Goal: Task Accomplishment & Management: Use online tool/utility

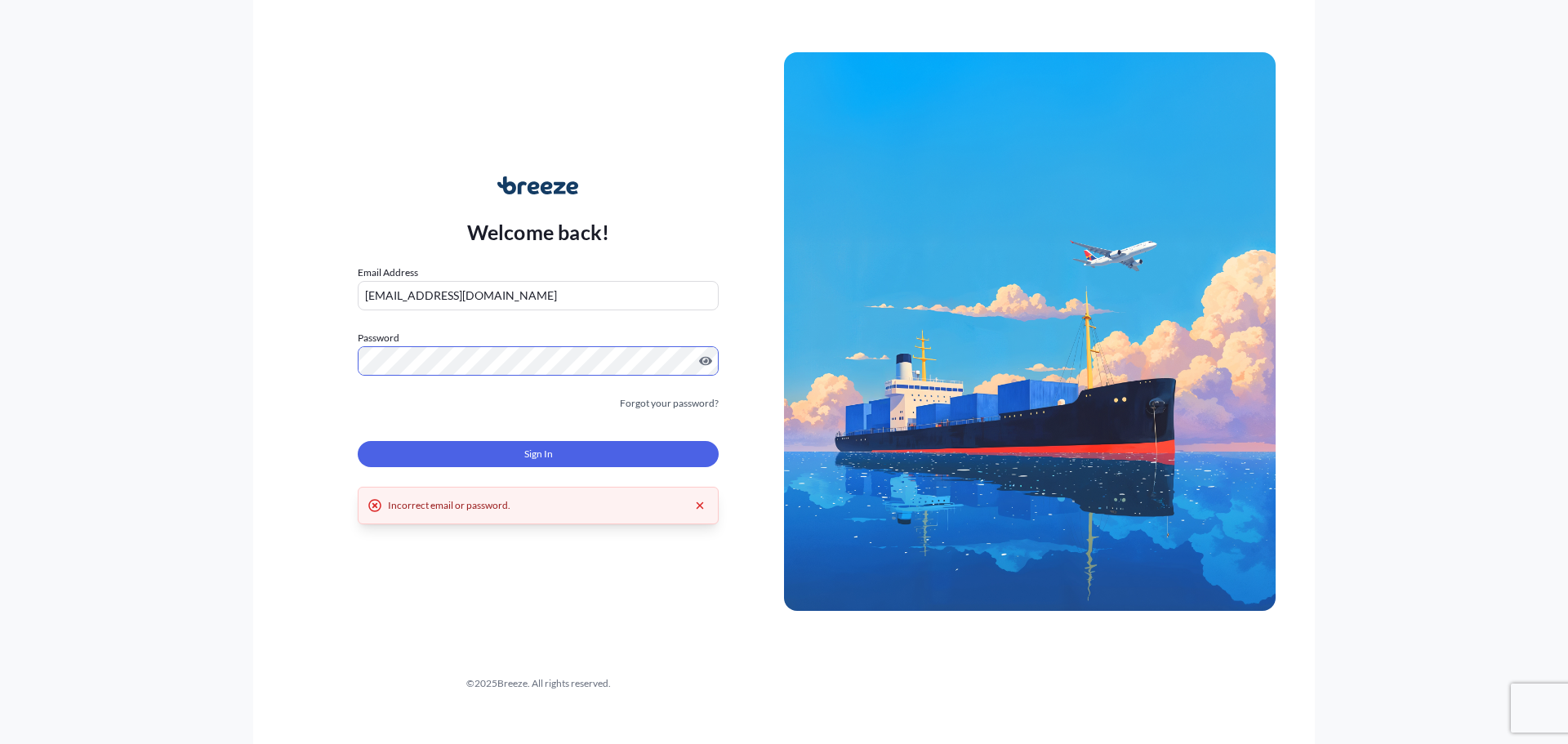
click at [308, 358] on div "Welcome back! Email Address [EMAIL_ADDRESS][DOMAIN_NAME] Password Must include:…" at bounding box center [538, 332] width 491 height 376
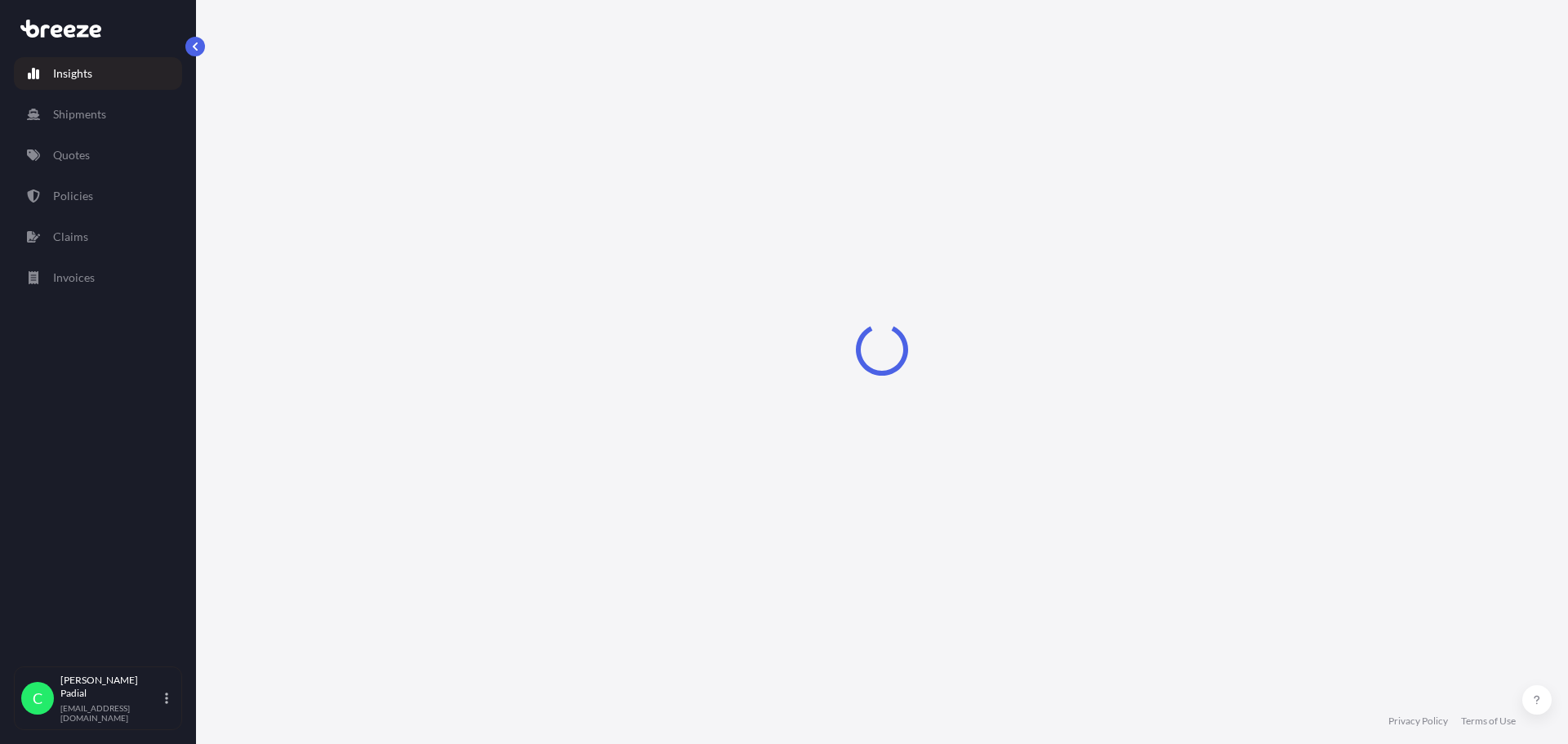
select select "2025"
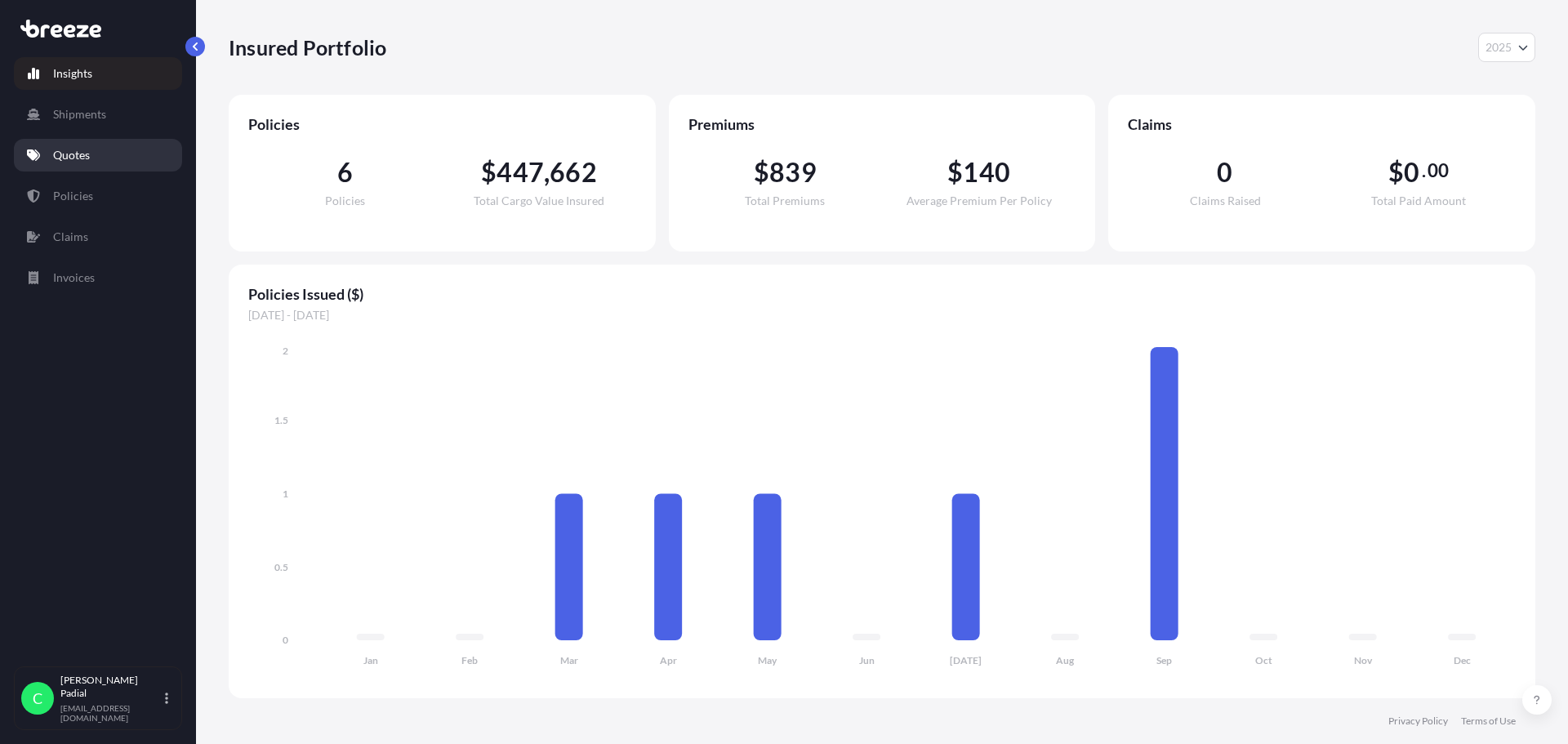
click at [95, 153] on link "Quotes" at bounding box center [98, 155] width 168 height 32
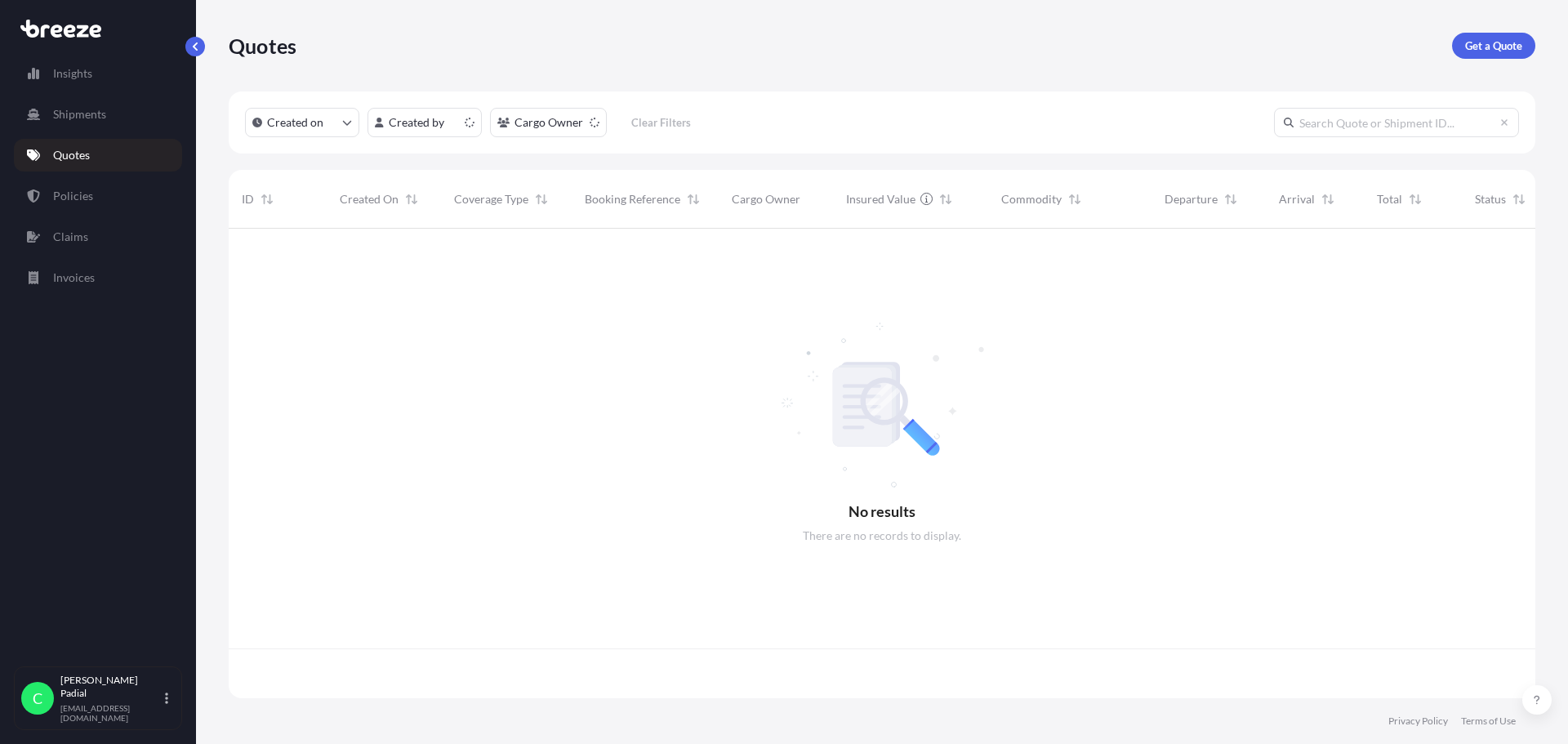
scroll to position [467, 1294]
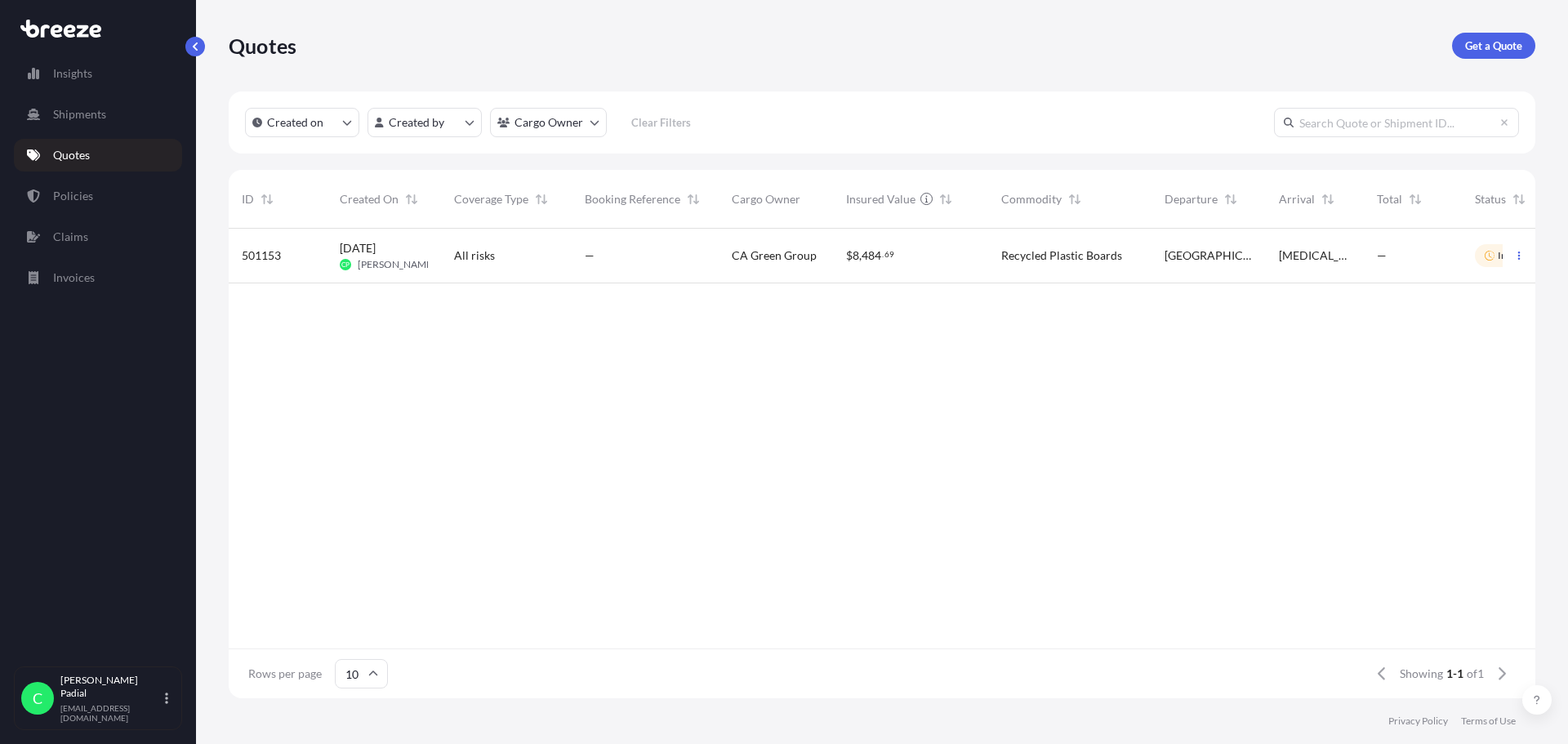
click at [637, 261] on div "—" at bounding box center [645, 256] width 121 height 17
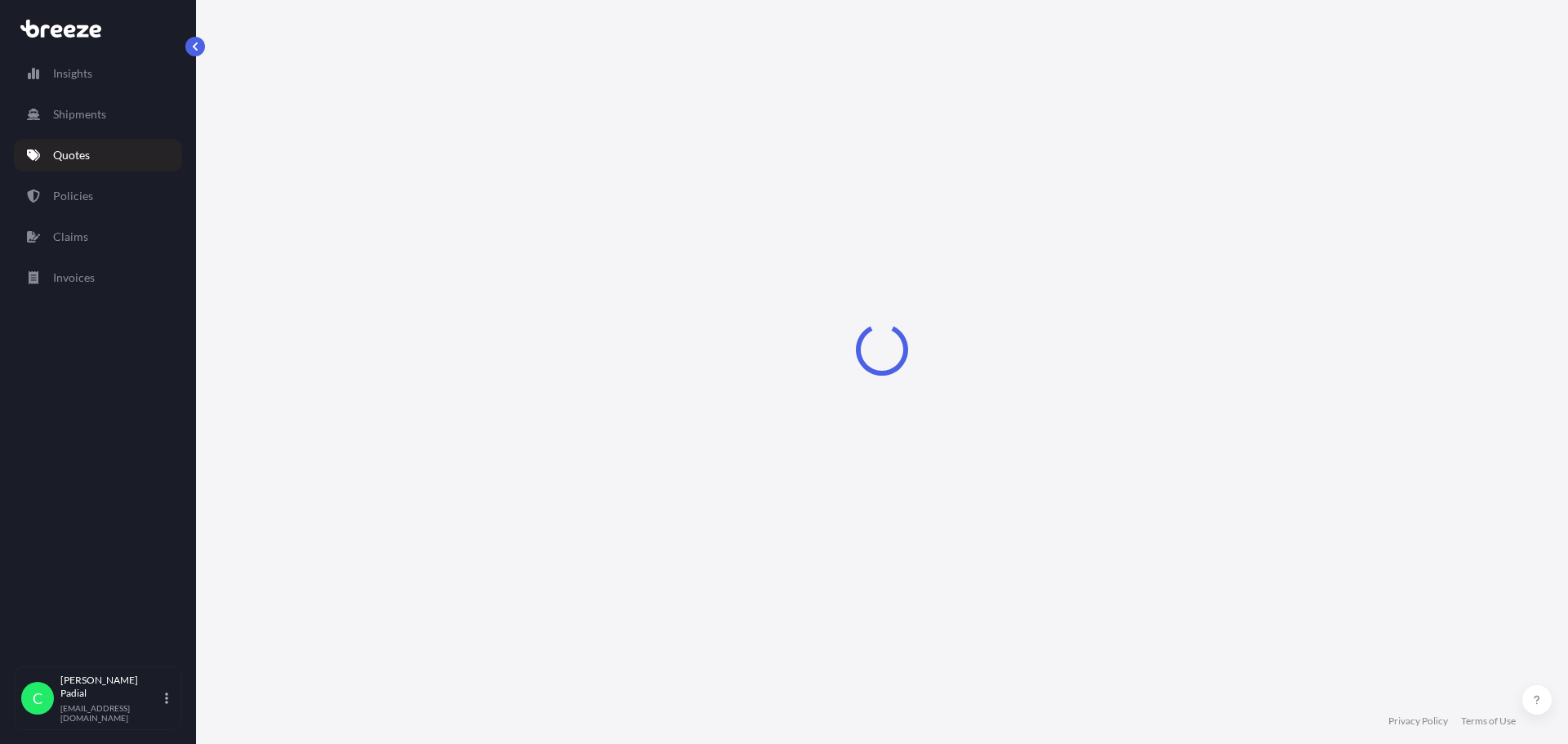
select select "Road"
select select "1"
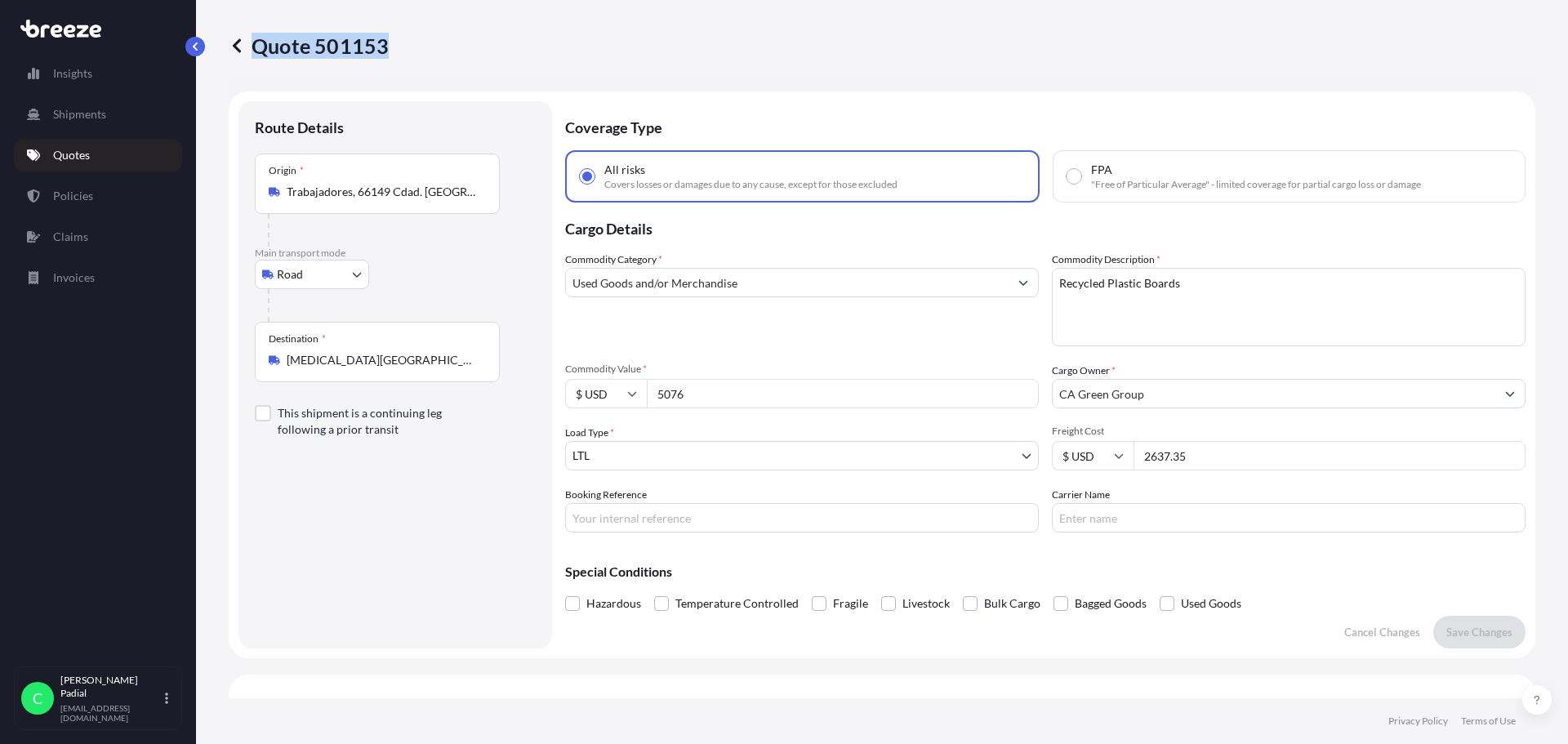
drag, startPoint x: 396, startPoint y: 47, endPoint x: 377, endPoint y: 49, distance: 19.1
click at [383, 47] on div "Quote 501153" at bounding box center [882, 45] width 1307 height 26
copy p "Quote 501153"
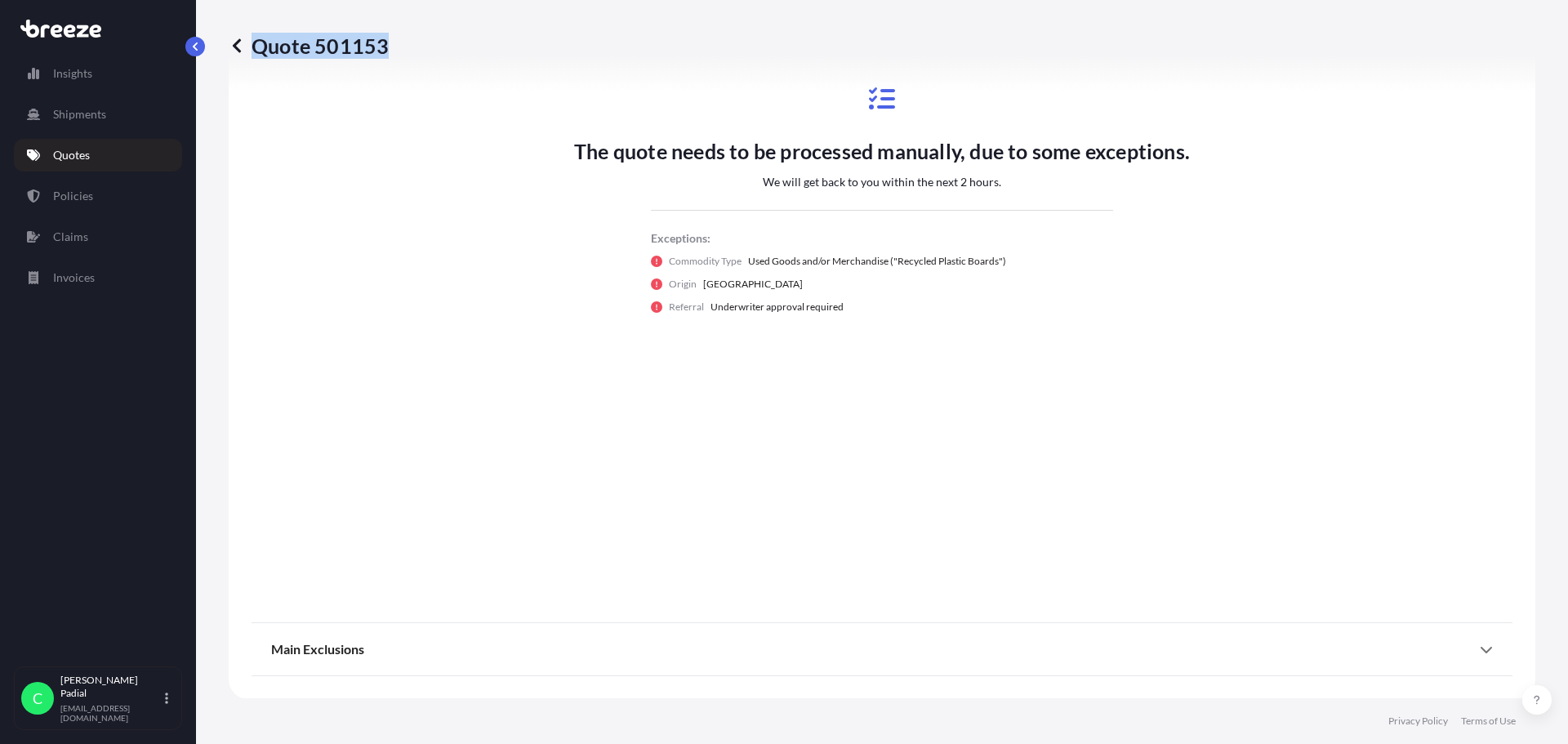
scroll to position [905, 0]
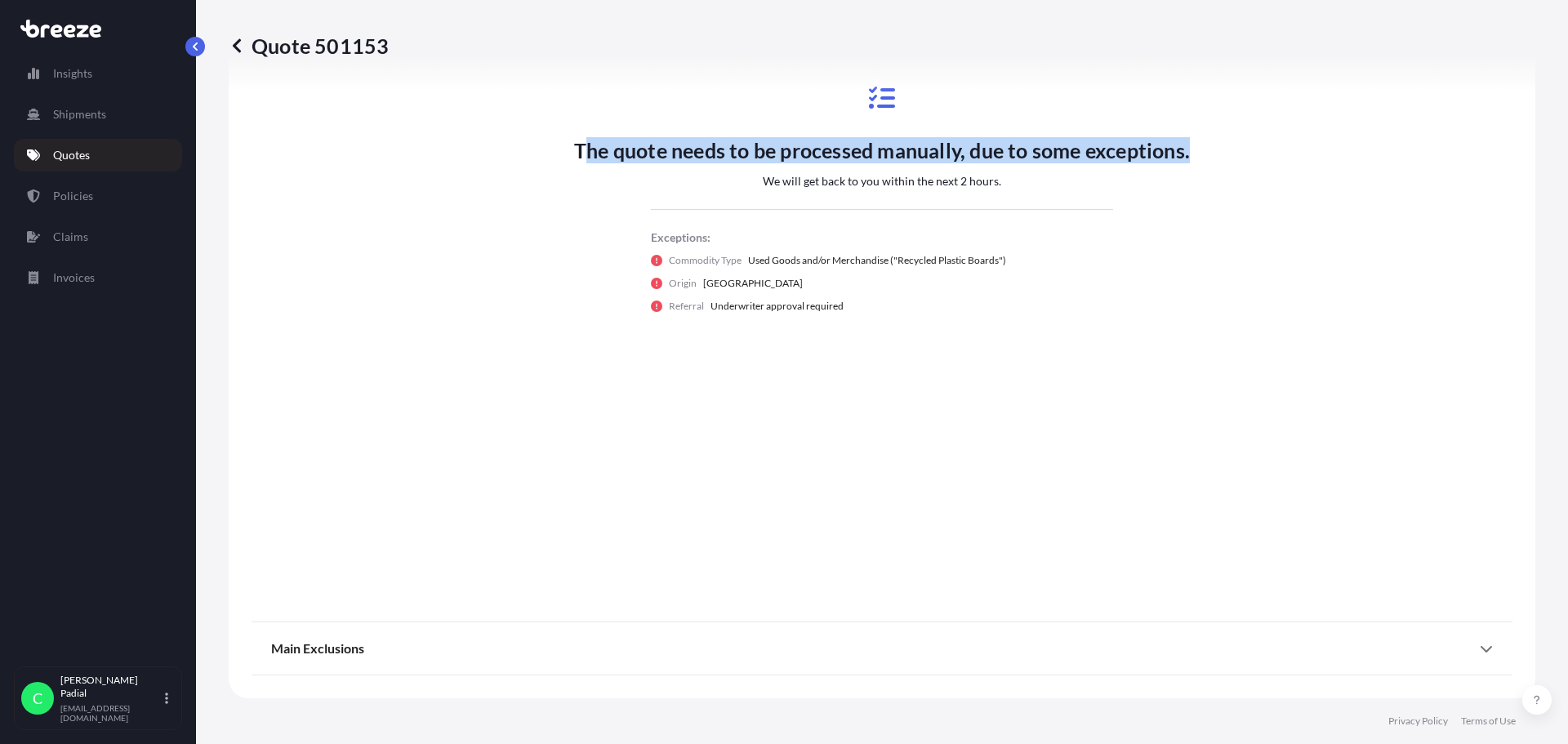
drag, startPoint x: 1204, startPoint y: 158, endPoint x: 575, endPoint y: 132, distance: 629.5
click at [575, 132] on div "The quote needs to be processed manually, due to some exceptions. We will get b…" at bounding box center [882, 199] width 1261 height 812
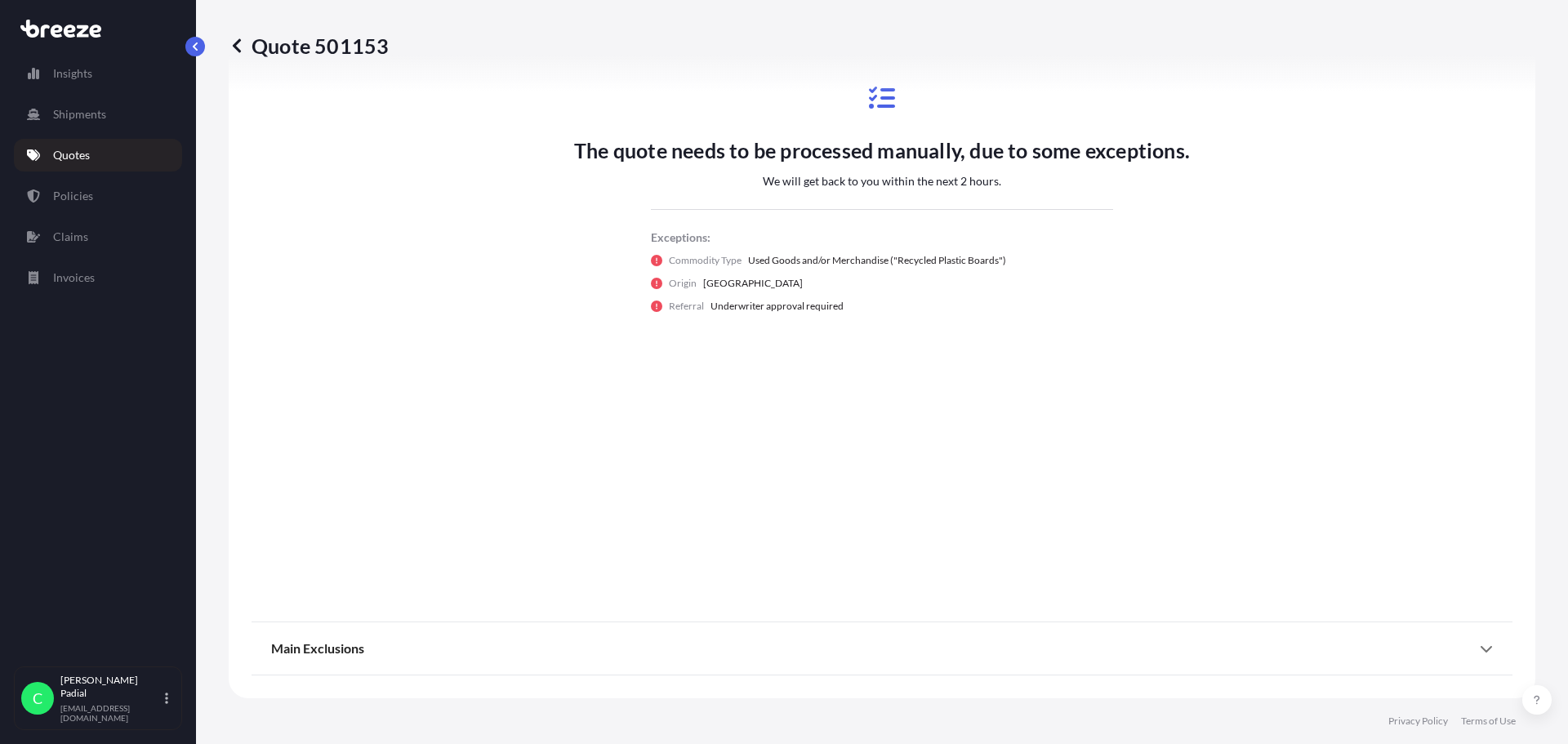
click at [670, 189] on div "The quote needs to be processed manually, due to some exceptions. We will get b…" at bounding box center [881, 199] width 615 height 245
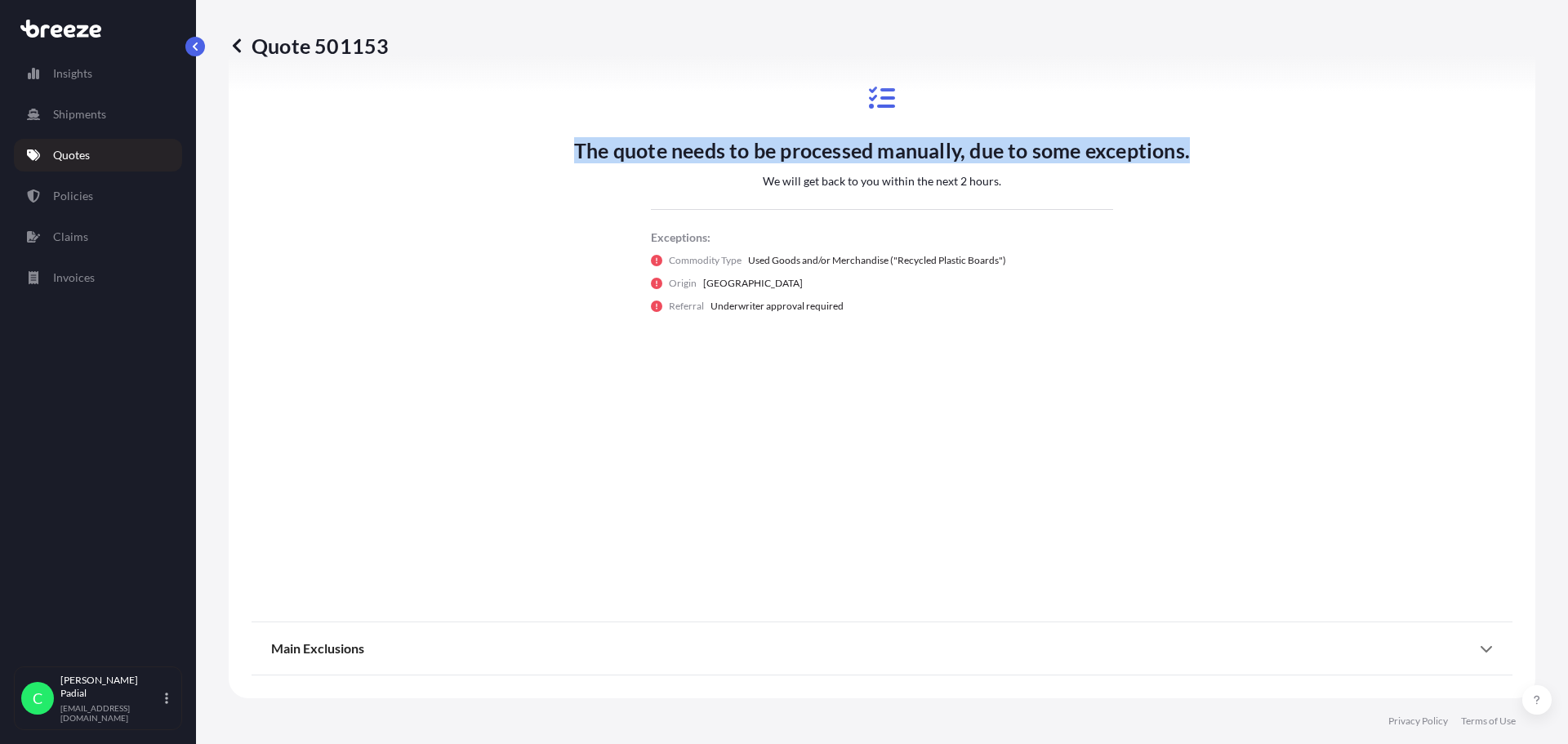
drag, startPoint x: 1199, startPoint y: 157, endPoint x: 685, endPoint y: 171, distance: 514.2
click at [520, 137] on div "The quote needs to be processed manually, due to some exceptions. We will get b…" at bounding box center [882, 199] width 1261 height 812
copy p "The quote needs to be processed manually, due to some exceptions."
